Goal: Task Accomplishment & Management: Use online tool/utility

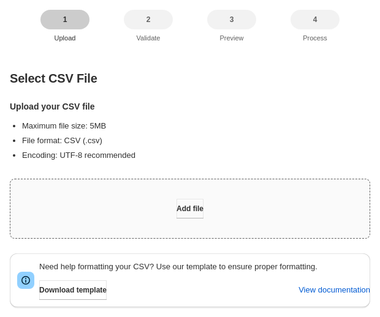
click at [203, 206] on button "Add file" at bounding box center [189, 209] width 27 height 20
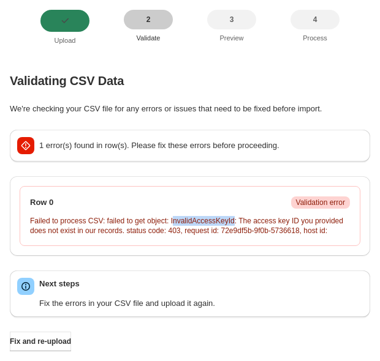
drag, startPoint x: 169, startPoint y: 221, endPoint x: 229, endPoint y: 218, distance: 60.1
click at [229, 218] on p "Failed to process CSV: failed to get object: InvalidAccessKeyId: The access key…" at bounding box center [190, 226] width 320 height 20
copy p "nvalidAccessKeyId"
click at [191, 222] on p "Failed to process CSV: failed to get object: InvalidAccessKeyId: The access key…" at bounding box center [190, 226] width 320 height 20
drag, startPoint x: 168, startPoint y: 221, endPoint x: 228, endPoint y: 222, distance: 60.0
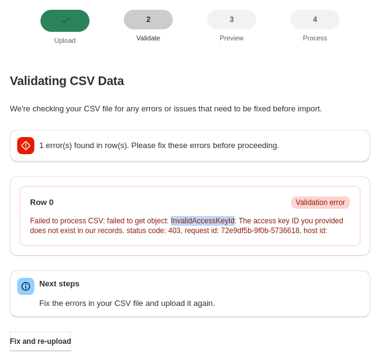
click at [228, 222] on p "Failed to process CSV: failed to get object: InvalidAccessKeyId: The access key…" at bounding box center [190, 226] width 320 height 20
copy p "InvalidAccessKeyId"
click at [178, 233] on p "Failed to process CSV: failed to get object: InvalidAccessKeyId: The access key…" at bounding box center [190, 226] width 320 height 20
click at [59, 345] on span "Fix and re-upload" at bounding box center [40, 342] width 61 height 10
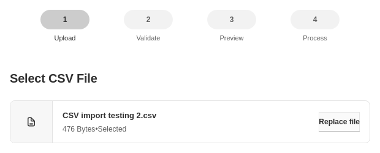
click at [322, 118] on span "Replace file" at bounding box center [338, 122] width 41 height 10
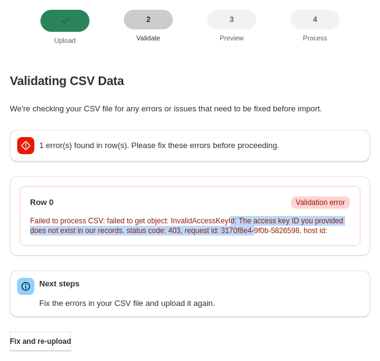
drag, startPoint x: 225, startPoint y: 224, endPoint x: 252, endPoint y: 228, distance: 27.3
click at [252, 228] on p "Failed to process CSV: failed to get object: InvalidAccessKeyId: The access key…" at bounding box center [190, 226] width 320 height 20
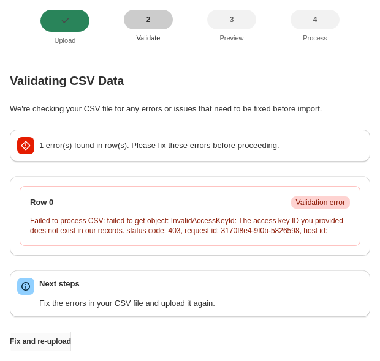
click at [50, 341] on span "Fix and re-upload" at bounding box center [40, 342] width 61 height 10
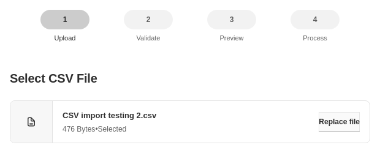
click at [326, 126] on span "Replace file" at bounding box center [338, 122] width 41 height 10
